Goal: Task Accomplishment & Management: Manage account settings

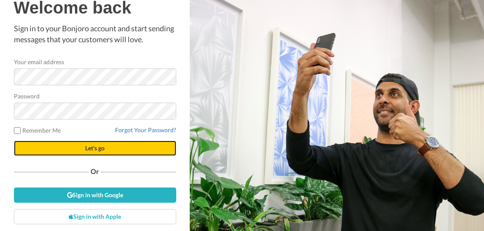
click at [85, 148] on span "Let's go" at bounding box center [94, 147] width 19 height 7
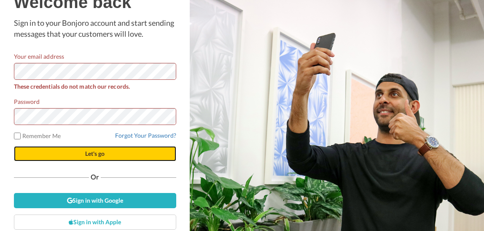
click at [85, 152] on span "Let's go" at bounding box center [94, 153] width 19 height 7
